Goal: Task Accomplishment & Management: Manage account settings

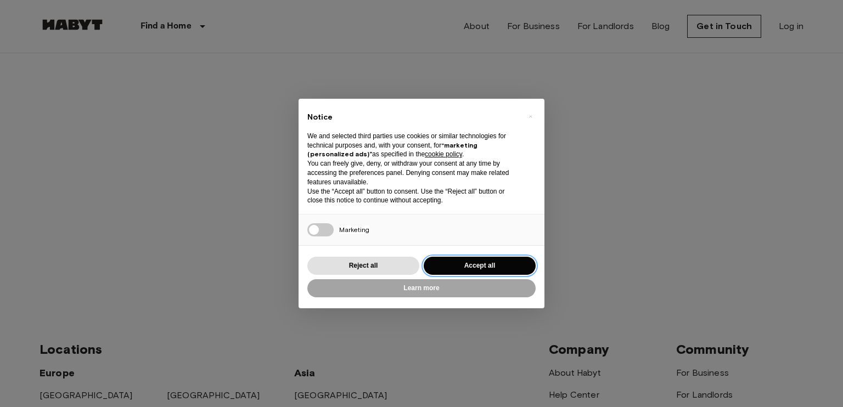
click at [451, 268] on button "Accept all" at bounding box center [480, 266] width 112 height 18
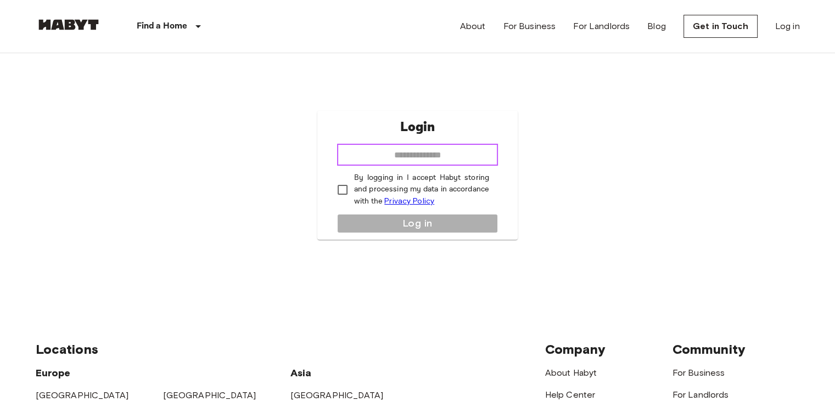
click at [436, 144] on input "email" at bounding box center [417, 155] width 161 height 22
type input "**********"
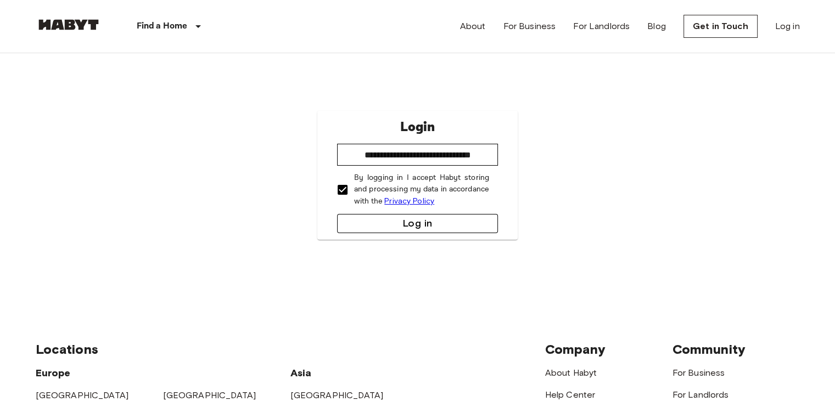
click at [408, 226] on button "Log in" at bounding box center [417, 223] width 161 height 19
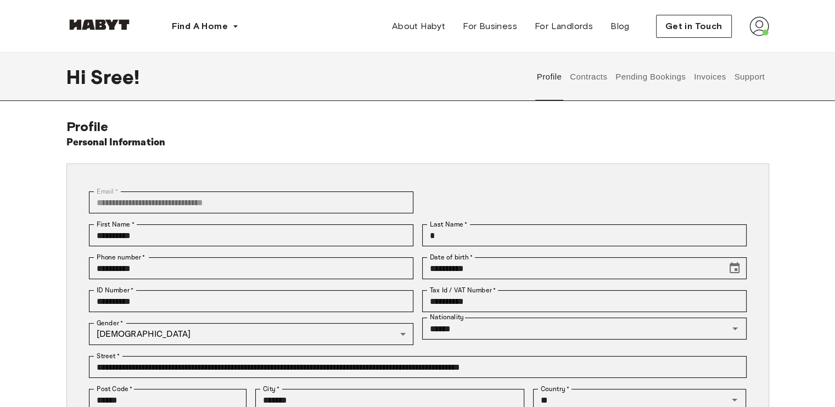
click at [595, 84] on button "Contracts" at bounding box center [589, 77] width 40 height 48
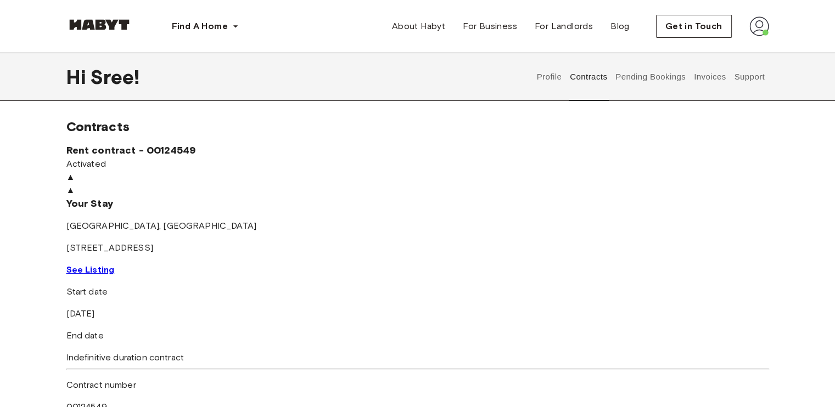
click at [661, 85] on button "Pending Bookings" at bounding box center [650, 77] width 73 height 48
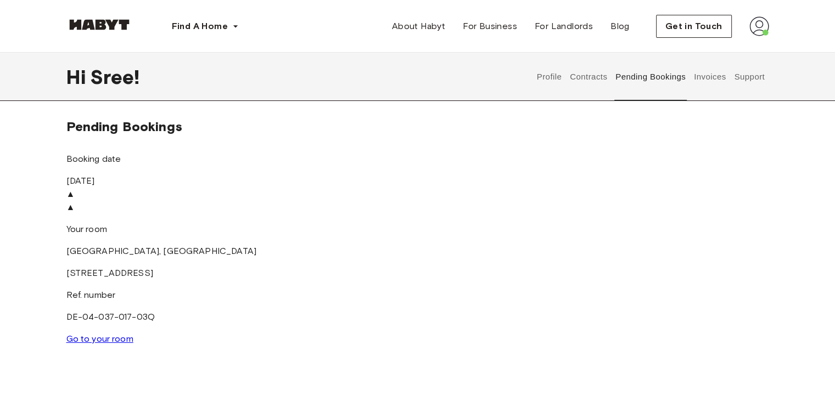
click at [700, 84] on button "Invoices" at bounding box center [709, 77] width 35 height 48
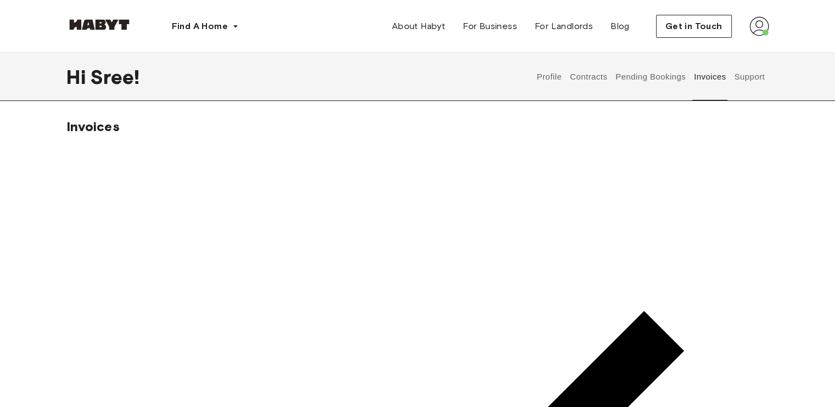
click at [746, 83] on button "Support" at bounding box center [749, 77] width 33 height 48
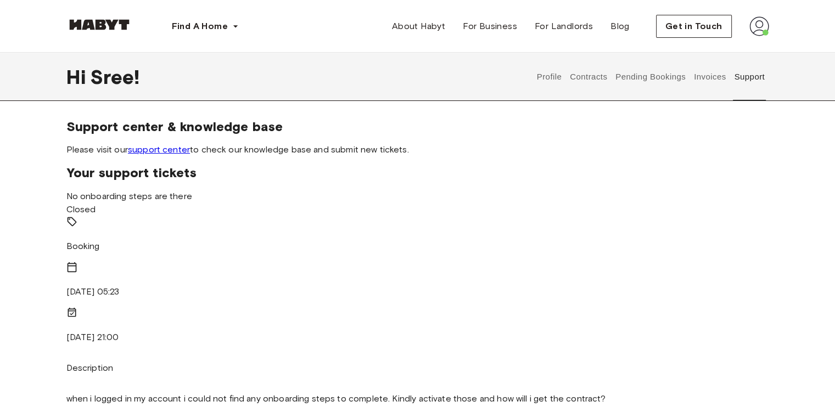
click at [760, 25] on img at bounding box center [759, 26] width 20 height 20
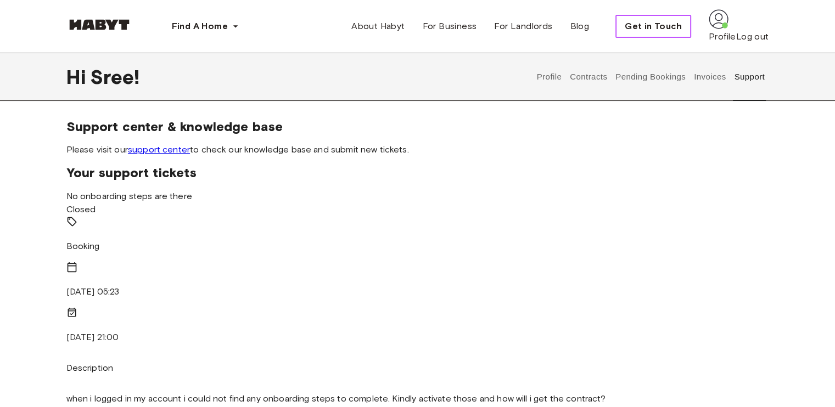
click at [682, 25] on span "Get in Touch" at bounding box center [653, 26] width 57 height 13
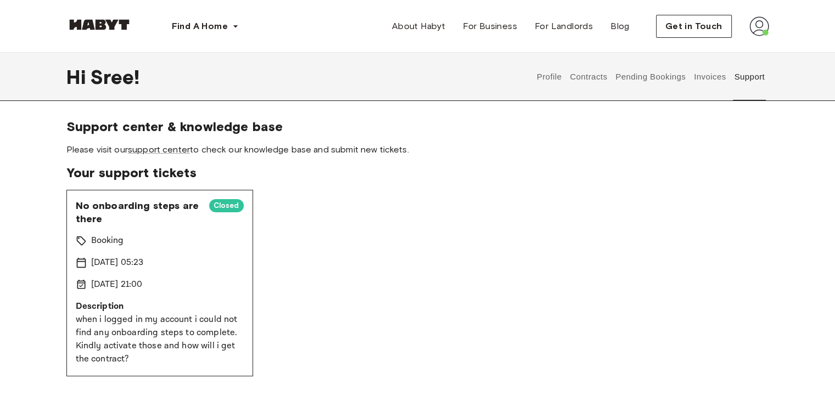
click at [582, 73] on button "Contracts" at bounding box center [589, 77] width 40 height 48
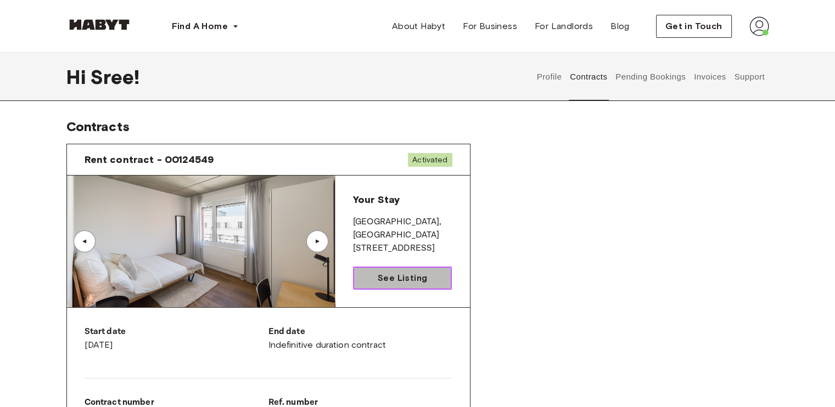
click at [385, 282] on span "See Listing" at bounding box center [402, 278] width 49 height 13
click at [673, 80] on button "Pending Bookings" at bounding box center [650, 77] width 73 height 48
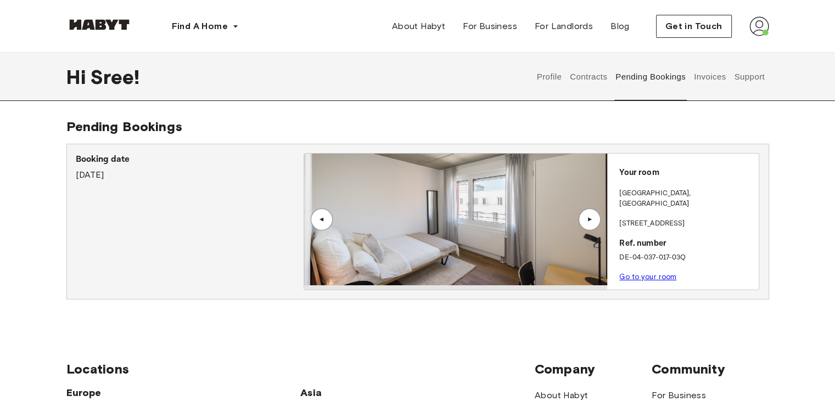
click at [589, 219] on div "▲" at bounding box center [589, 219] width 11 height 7
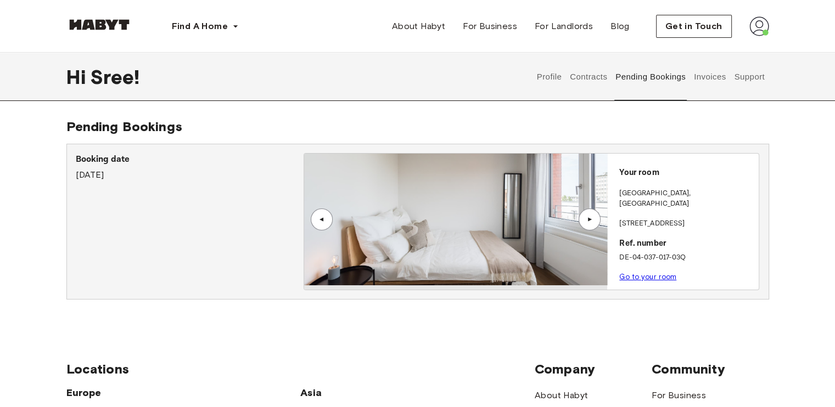
click at [721, 75] on button "Invoices" at bounding box center [709, 77] width 35 height 48
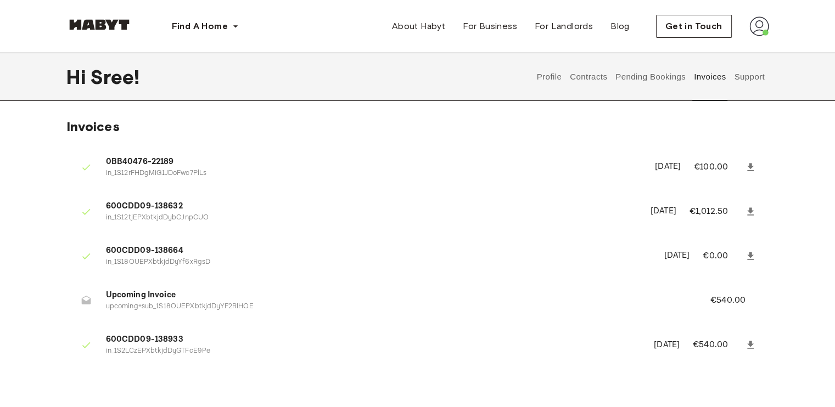
click at [755, 78] on button "Support" at bounding box center [749, 77] width 33 height 48
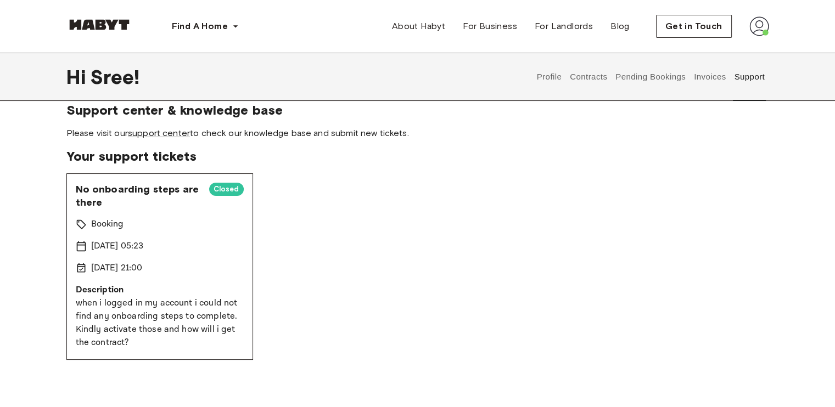
scroll to position [15, 0]
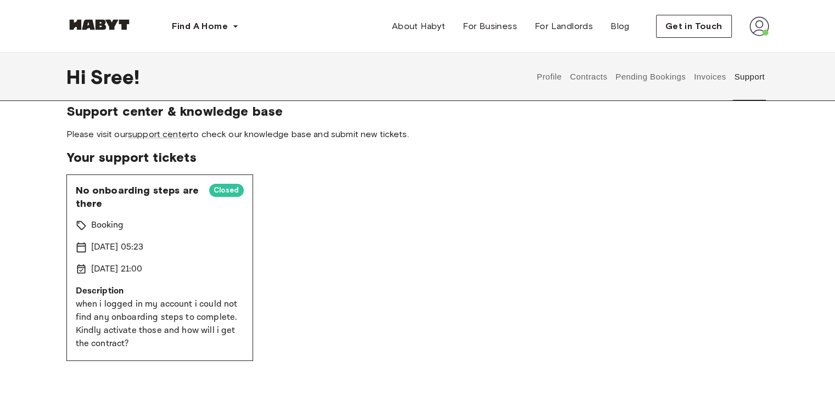
click at [358, 264] on div "No onboarding steps are there Closed Booking [DATE] 05:23 [DATE] 21:00 Descript…" at bounding box center [417, 268] width 702 height 187
click at [171, 134] on link "support center" at bounding box center [159, 134] width 62 height 10
click at [590, 75] on button "Contracts" at bounding box center [589, 77] width 40 height 48
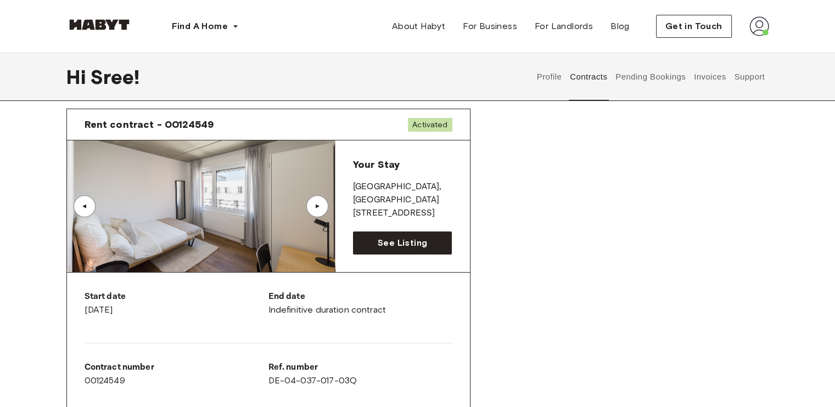
scroll to position [36, 0]
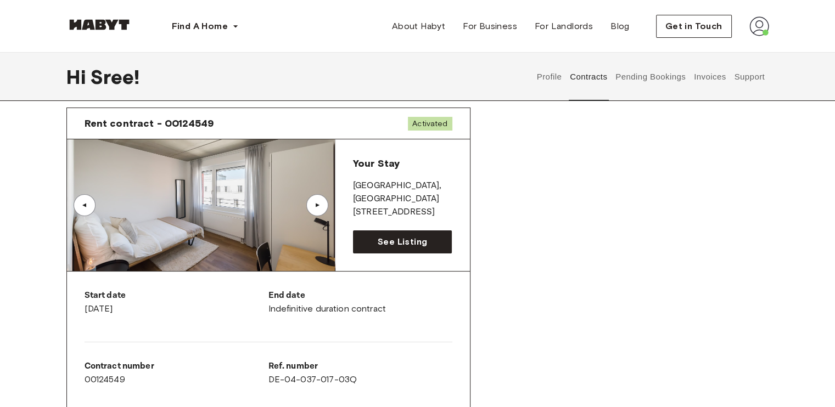
drag, startPoint x: 447, startPoint y: 196, endPoint x: 349, endPoint y: 200, distance: 97.8
click at [349, 200] on div "Your Stay [GEOGRAPHIC_DATA] , [STREET_ADDRESS] See Listing" at bounding box center [402, 205] width 134 height 132
copy p "[STREET_ADDRESS]"
click at [437, 206] on p "[STREET_ADDRESS]" at bounding box center [402, 212] width 99 height 13
drag, startPoint x: 445, startPoint y: 199, endPoint x: 337, endPoint y: 199, distance: 108.1
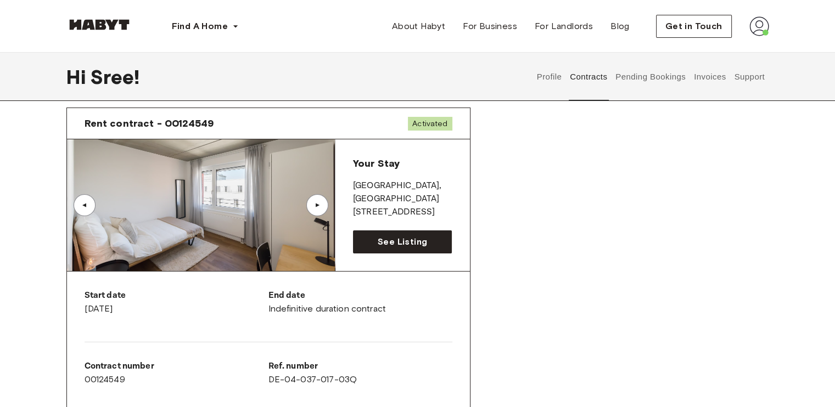
click at [337, 199] on div "Your Stay FRANKFURT , Ostend Gref-Völsing-Straße 15 See Listing" at bounding box center [402, 205] width 134 height 132
copy p "Gref-Völsing-Straße 15"
